Goal: Complete application form: Complete application form

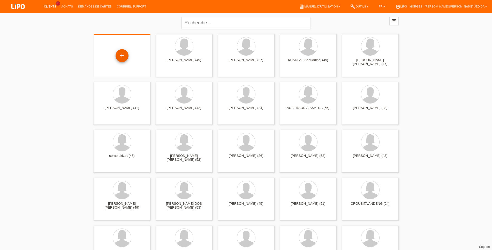
click at [125, 57] on div "+" at bounding box center [121, 55] width 13 height 13
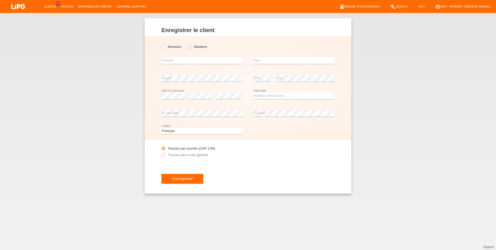
click at [194, 46] on label "Madame" at bounding box center [197, 47] width 19 height 4
click at [191, 46] on input "Madame" at bounding box center [189, 46] width 3 height 3
radio input "true"
click at [185, 61] on input "text" at bounding box center [201, 60] width 81 height 6
type input "amina"
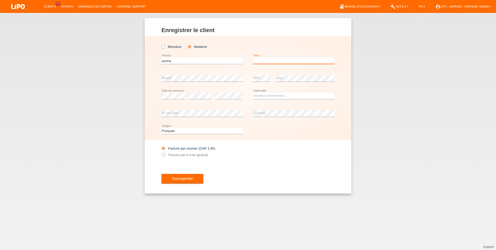
click at [256, 60] on input "text" at bounding box center [293, 60] width 81 height 6
type input "testuz-ragouba"
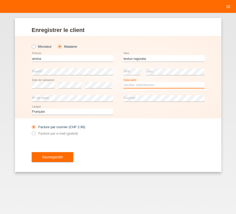
click at [124, 82] on select "Veuillez sélectionner... Suisse Allemagne Autriche Liechtenstein ------------ A…" at bounding box center [164, 85] width 81 height 6
select select "CH"
click at [0, 0] on option "Suisse" at bounding box center [0, 0] width 0 height 0
click at [66, 96] on div "error N° de natel" at bounding box center [72, 98] width 81 height 13
click at [67, 133] on label "Facture par e-mail (gratuit)" at bounding box center [55, 134] width 47 height 4
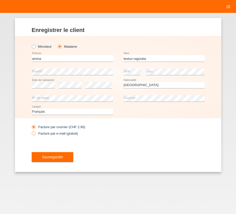
click at [35, 133] on input "Facture par e-mail (gratuit)" at bounding box center [33, 135] width 3 height 6
radio input "true"
click at [58, 161] on button "Sauvegarder" at bounding box center [53, 157] width 42 height 10
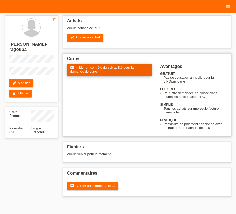
click at [111, 67] on span "Initier un contrôle de solvabilité pour la demande de carte" at bounding box center [102, 70] width 64 height 8
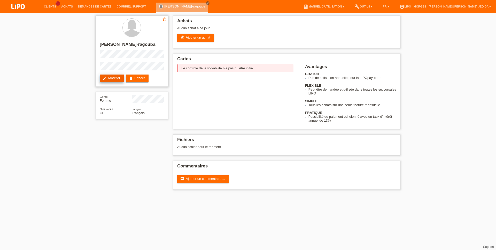
click at [108, 79] on link "edit Modifier" at bounding box center [112, 78] width 24 height 8
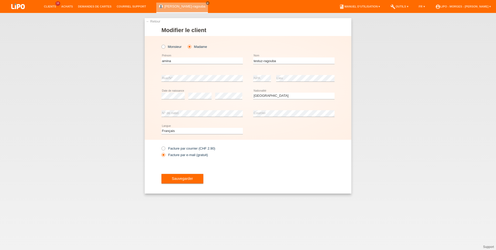
select select "CH"
drag, startPoint x: 264, startPoint y: 61, endPoint x: 205, endPoint y: 62, distance: 58.7
click at [253, 62] on input "testuz-ragouba" at bounding box center [293, 60] width 81 height 6
type input "ragouba"
click at [192, 177] on button "Sauvegarder" at bounding box center [182, 179] width 42 height 10
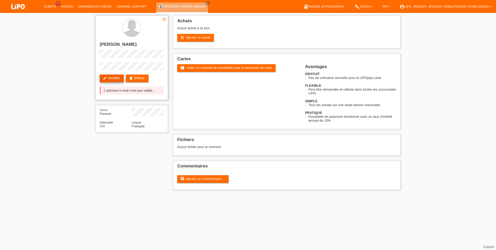
click at [112, 79] on link "edit Modifier" at bounding box center [112, 78] width 24 height 8
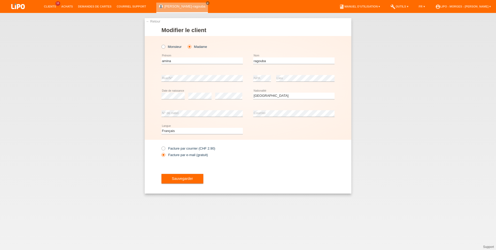
select select "CH"
click at [192, 178] on button "Sauvegarder" at bounding box center [182, 179] width 42 height 10
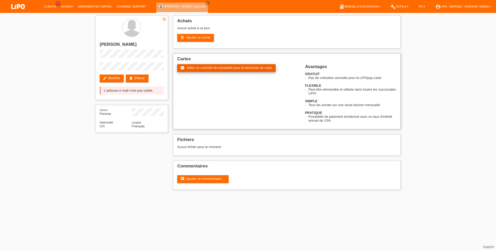
click at [205, 72] on link "fact_check Initier un contrôle de solvabilité pour la demande de carte" at bounding box center [226, 68] width 98 height 8
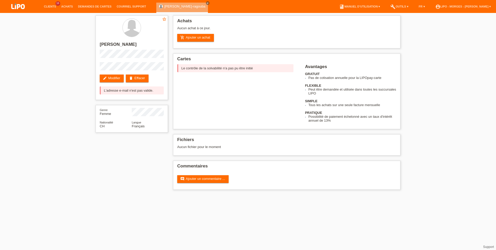
click at [120, 195] on html "Clients 16 Achats Demandes de cartes Courriel Support close" at bounding box center [248, 97] width 496 height 195
click at [116, 184] on div "star_border amina ragouba edit Modifier delete Effacer L'adresse e-mail n'est p…" at bounding box center [248, 104] width 310 height 182
click at [65, 6] on link "Achats" at bounding box center [67, 6] width 17 height 3
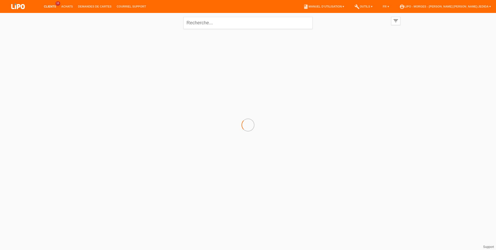
click at [31, 57] on div "close filter_list view_module Afficher tous les clients star Afficher les clien…" at bounding box center [248, 48] width 496 height 70
click at [50, 7] on link "Clients" at bounding box center [49, 6] width 17 height 3
drag, startPoint x: 204, startPoint y: 24, endPoint x: 206, endPoint y: 21, distance: 4.4
click at [205, 24] on input "text" at bounding box center [247, 23] width 129 height 12
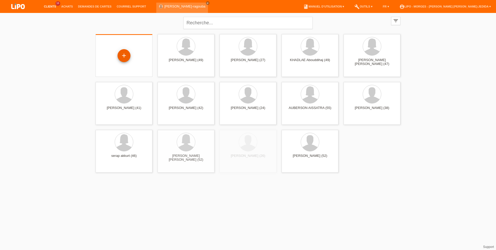
click at [121, 55] on div "+" at bounding box center [124, 55] width 13 height 13
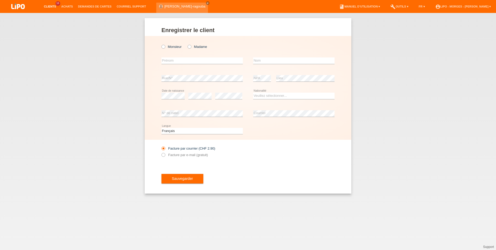
click at [53, 8] on link "Clients" at bounding box center [49, 6] width 17 height 3
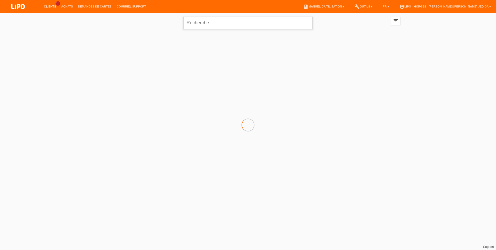
click at [227, 20] on input "text" at bounding box center [247, 23] width 129 height 12
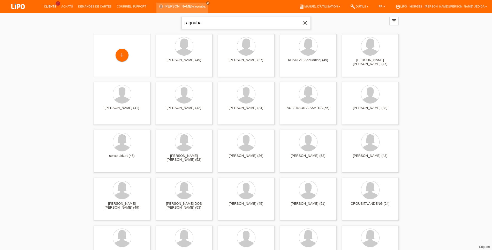
type input "ragouba"
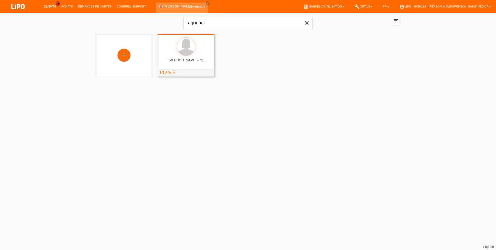
click at [205, 42] on div at bounding box center [186, 46] width 49 height 19
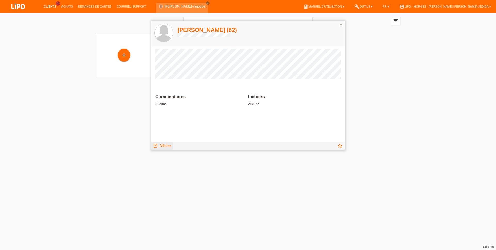
click at [168, 146] on span "Afficher" at bounding box center [165, 145] width 12 height 4
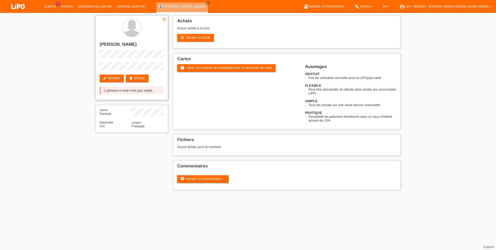
click at [112, 91] on div "L'adresse e-mail n'est pas valide." at bounding box center [132, 90] width 64 height 8
click at [111, 80] on link "edit Modifier" at bounding box center [112, 78] width 24 height 8
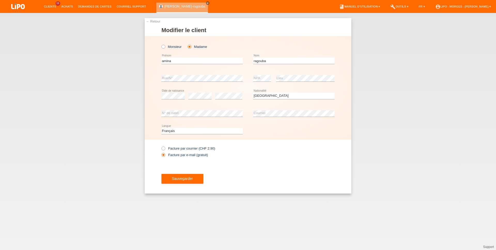
select select "CH"
click at [189, 180] on span "Sauvegarder" at bounding box center [182, 178] width 21 height 4
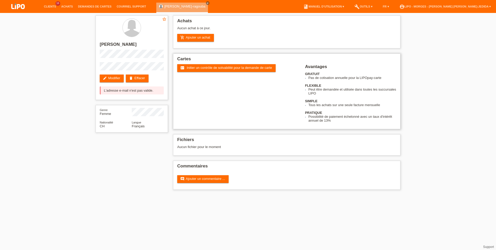
click at [191, 64] on h2 "Cartes" at bounding box center [286, 60] width 219 height 8
click at [192, 69] on span "Initier un contrôle de solvabilité pour la demande de carte" at bounding box center [229, 68] width 85 height 4
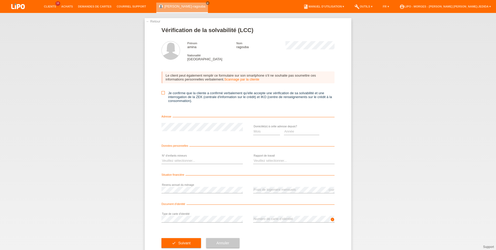
click at [161, 94] on icon at bounding box center [162, 92] width 3 height 3
click at [161, 94] on input "Je confirme que la cliente a confirmé verbalement qu'elle accepte une vérificat…" at bounding box center [162, 92] width 3 height 3
checkbox input "true"
click at [253, 128] on select "Mois 01 02 03 04 05 06 07 08 09 10" at bounding box center [266, 131] width 27 height 6
select select "10"
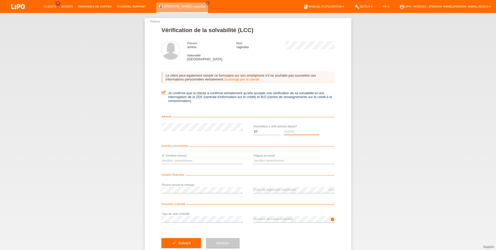
click at [284, 128] on select "Année 2025 2024 2023 2022 2021 2020 2019 2018 2017 2016 2015 2014 2013 2012 201…" at bounding box center [302, 131] width 36 height 6
select select "2010"
select select "0"
click at [0, 0] on option "0" at bounding box center [0, 0] width 0 height 0
click at [257, 166] on div "Veuillez sélectionner... A durée indéterminée A durée déterminée Apprenti/étudi…" at bounding box center [293, 161] width 81 height 18
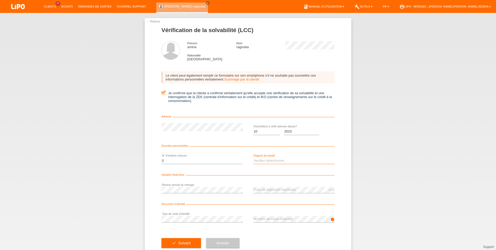
click at [253, 157] on select "Veuillez sélectionner... A durée indéterminée A durée déterminée Apprenti/étudi…" at bounding box center [293, 160] width 81 height 6
click at [0, 0] on option "Sans activité lucrative" at bounding box center [0, 0] width 0 height 0
click at [253, 157] on select "Veuillez sélectionner... A durée indéterminée A durée déterminée Apprenti/étudi…" at bounding box center [293, 160] width 81 height 6
select select "RETIRED"
click at [0, 0] on option "Retraité(e)" at bounding box center [0, 0] width 0 height 0
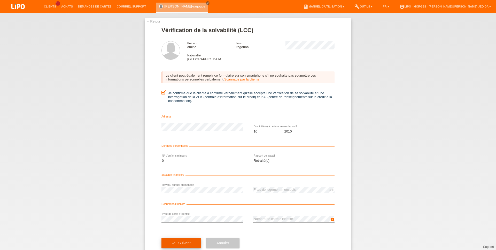
click at [172, 245] on icon "check" at bounding box center [174, 243] width 4 height 4
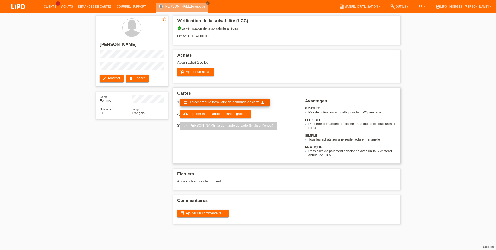
click at [223, 104] on span "Télécharger le formulaire de demande de carte" at bounding box center [225, 102] width 70 height 4
click at [213, 117] on link "cloud_upload Importer la demande de carte signée ..." at bounding box center [215, 114] width 71 height 8
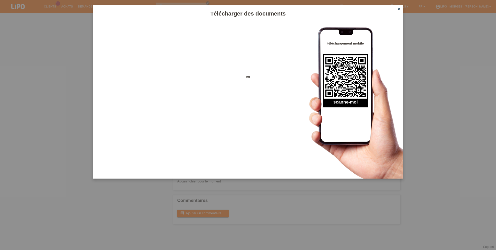
click at [399, 10] on icon "close" at bounding box center [399, 9] width 4 height 4
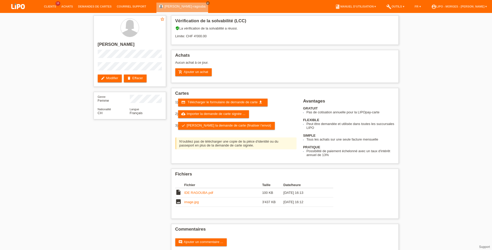
click at [196, 129] on link "check Soumettre la demande de carte (finaliser l’envoi)" at bounding box center [226, 126] width 97 height 8
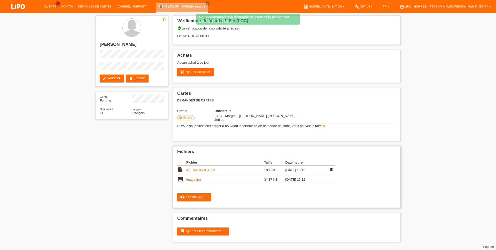
click at [198, 169] on link "IDE RAGOUBA.pdf" at bounding box center [200, 170] width 29 height 4
click at [192, 179] on link "image.jpg" at bounding box center [193, 179] width 14 height 4
click at [47, 5] on link "Clients" at bounding box center [49, 6] width 17 height 3
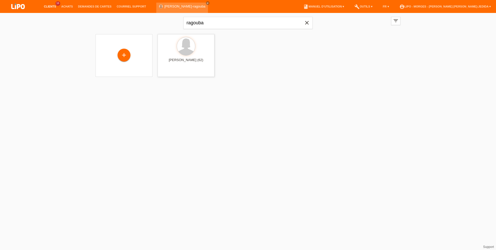
click at [307, 21] on icon "close" at bounding box center [307, 23] width 6 height 6
click at [290, 23] on input "text" at bounding box center [247, 23] width 129 height 12
type input "N"
type input "[PERSON_NAME]"
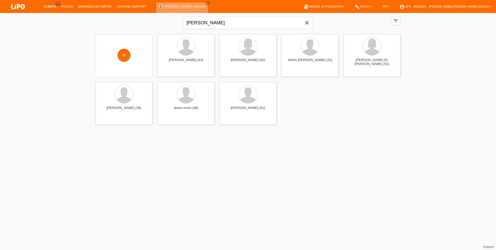
click at [206, 3] on icon "close" at bounding box center [207, 3] width 3 height 3
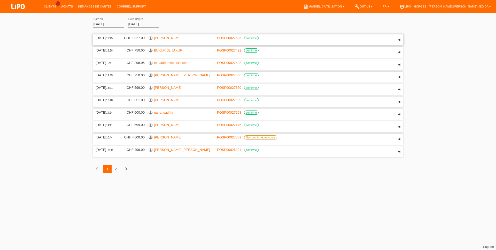
click at [164, 37] on link "[PERSON_NAME]" at bounding box center [168, 38] width 28 height 4
